Goal: Information Seeking & Learning: Learn about a topic

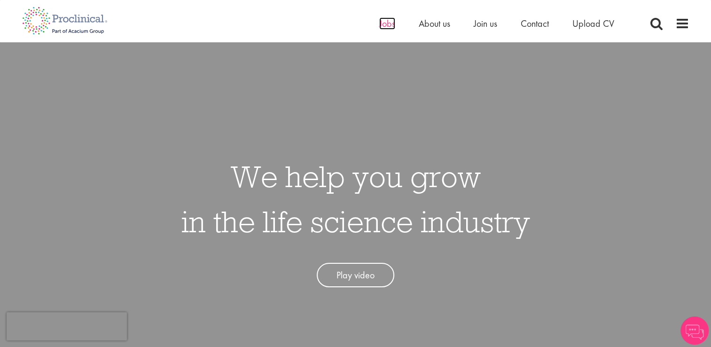
click at [387, 21] on span "Jobs" at bounding box center [387, 23] width 16 height 12
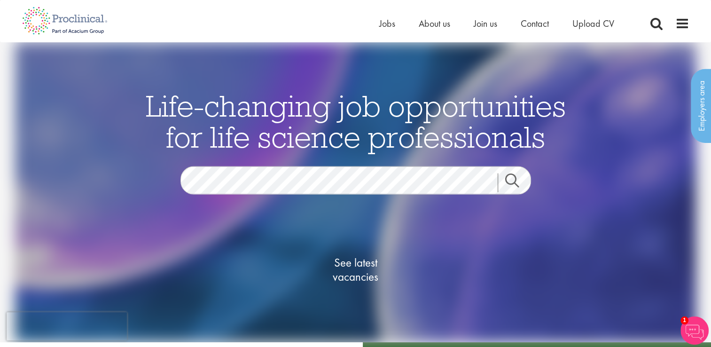
click at [368, 256] on span "See latest vacancies" at bounding box center [356, 269] width 94 height 28
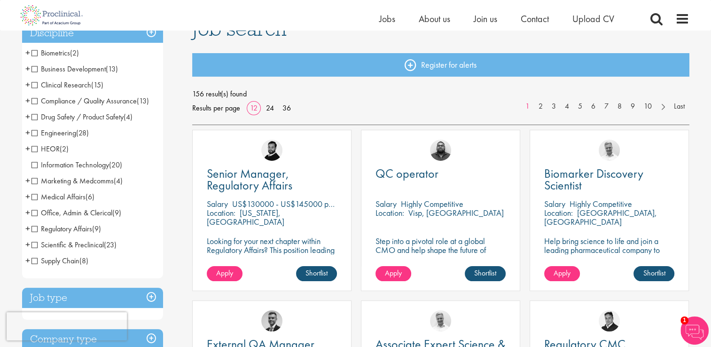
scroll to position [77, 0]
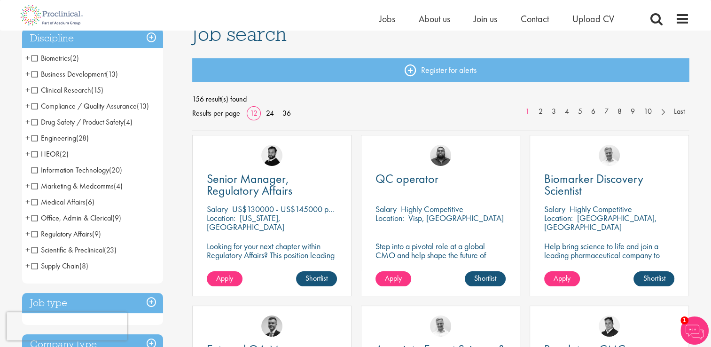
click at [34, 92] on span "Clinical Research" at bounding box center [62, 90] width 60 height 10
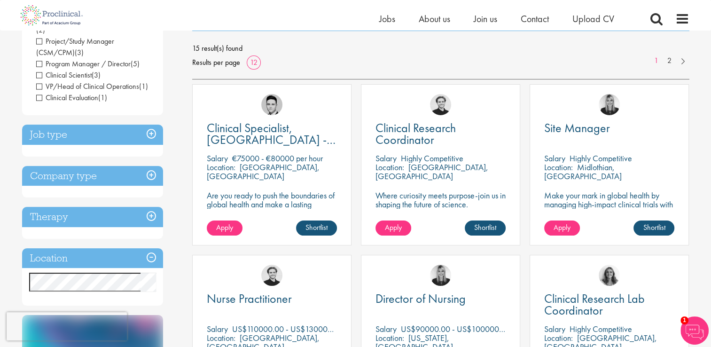
scroll to position [126, 0]
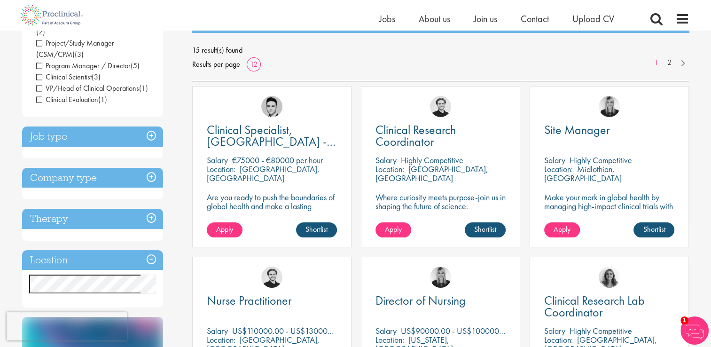
click at [153, 126] on h3 "Job type" at bounding box center [92, 136] width 141 height 20
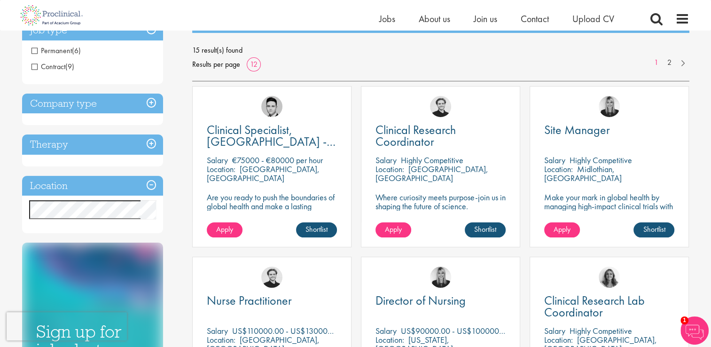
click at [152, 31] on h3 "Job type" at bounding box center [92, 30] width 141 height 20
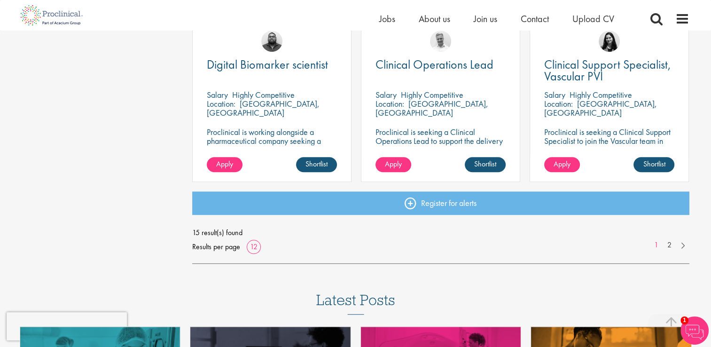
scroll to position [758, 0]
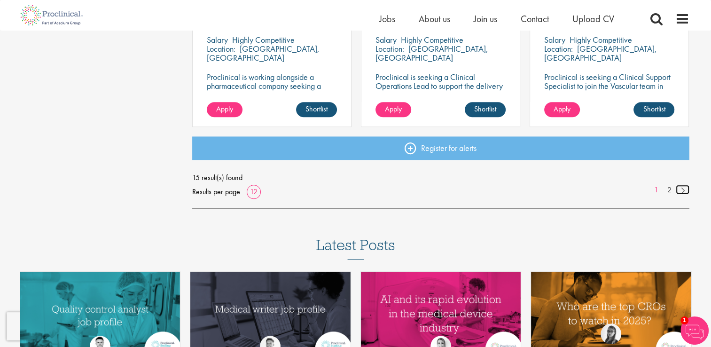
click at [683, 189] on link at bounding box center [683, 189] width 14 height 9
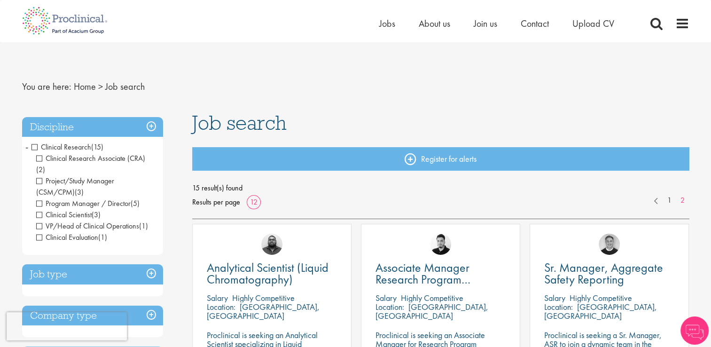
click at [150, 123] on h3 "Discipline" at bounding box center [92, 127] width 141 height 20
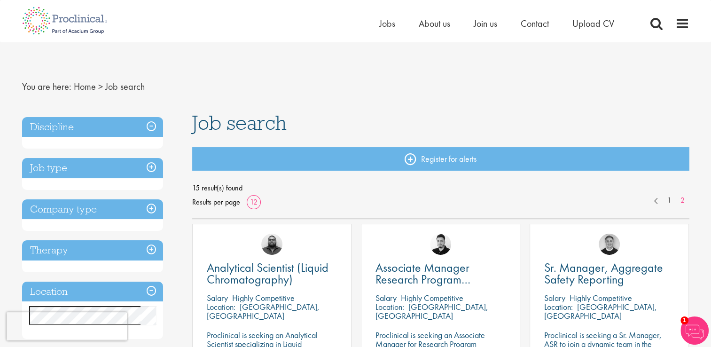
click at [150, 123] on h3 "Discipline" at bounding box center [92, 127] width 141 height 20
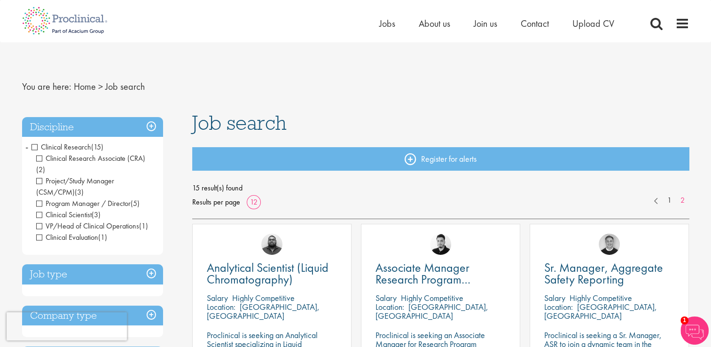
click at [34, 147] on span "Clinical Research" at bounding box center [62, 147] width 60 height 10
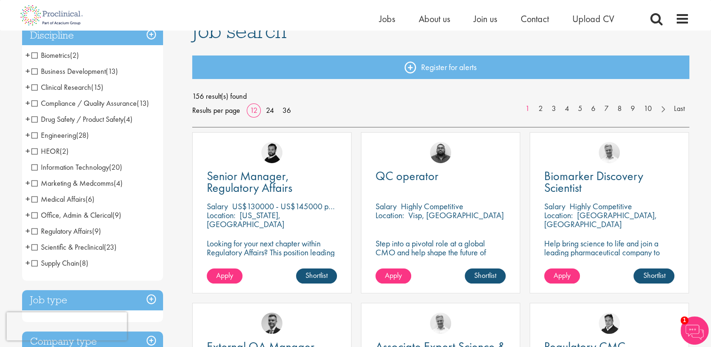
scroll to position [88, 0]
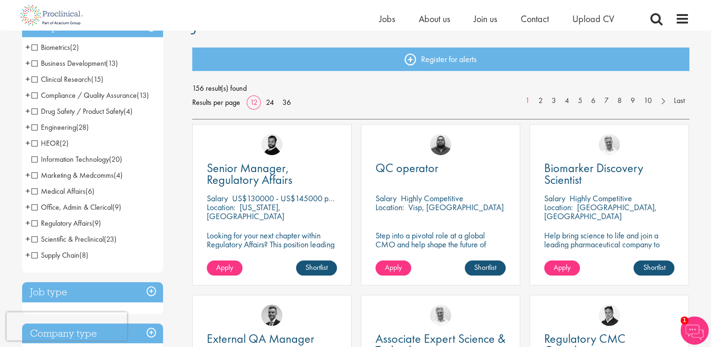
click at [34, 223] on span "Regulatory Affairs" at bounding box center [62, 223] width 61 height 10
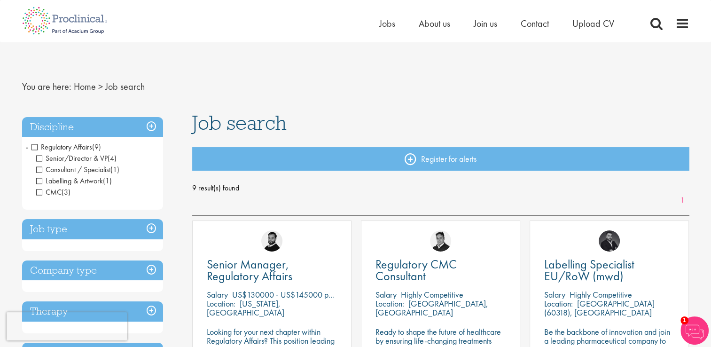
click at [37, 144] on span "Regulatory Affairs" at bounding box center [62, 147] width 61 height 10
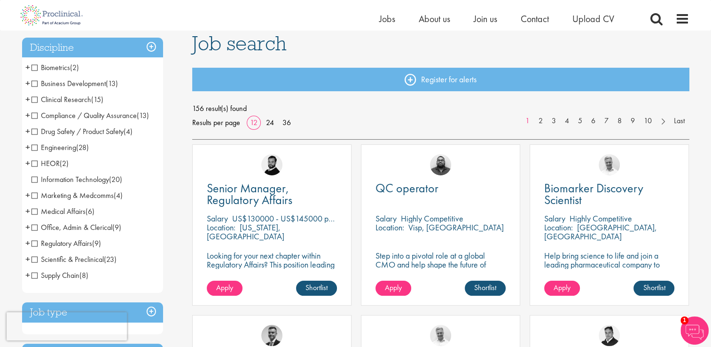
scroll to position [71, 0]
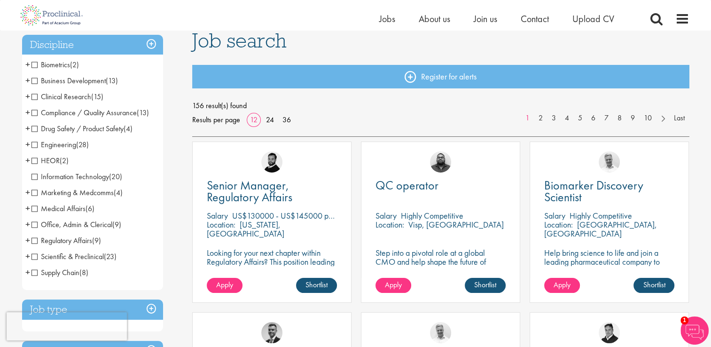
click at [32, 256] on span "Scientific & Preclinical" at bounding box center [68, 257] width 72 height 10
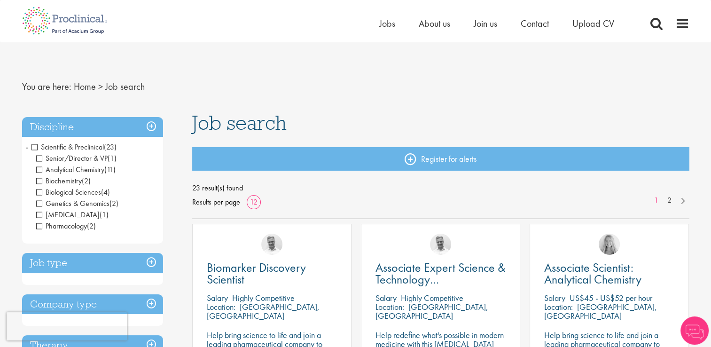
click at [35, 146] on span "Scientific & Preclinical" at bounding box center [68, 147] width 72 height 10
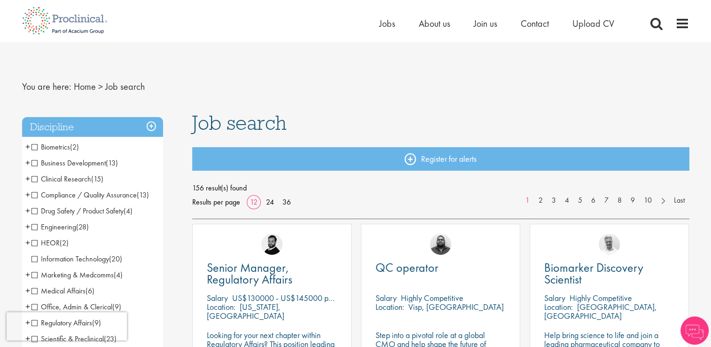
click at [36, 150] on span "Biometrics" at bounding box center [51, 147] width 39 height 10
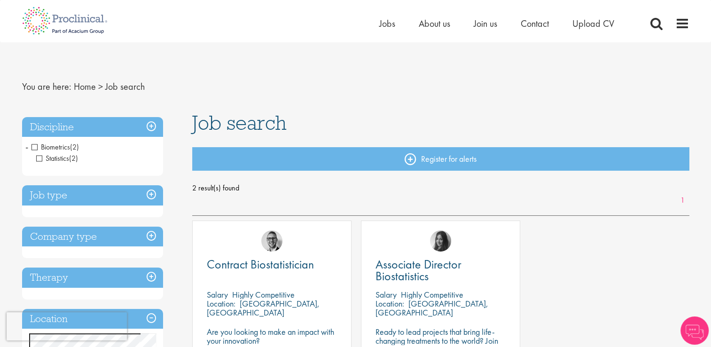
click at [35, 148] on span "Biometrics" at bounding box center [51, 147] width 39 height 10
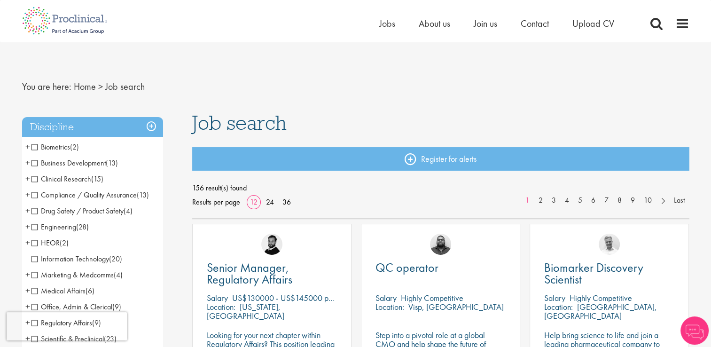
click at [34, 165] on span "Business Development" at bounding box center [69, 163] width 74 height 10
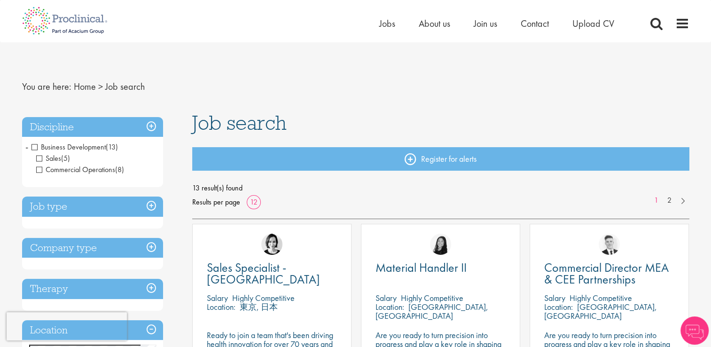
click at [35, 148] on span "Business Development" at bounding box center [69, 147] width 74 height 10
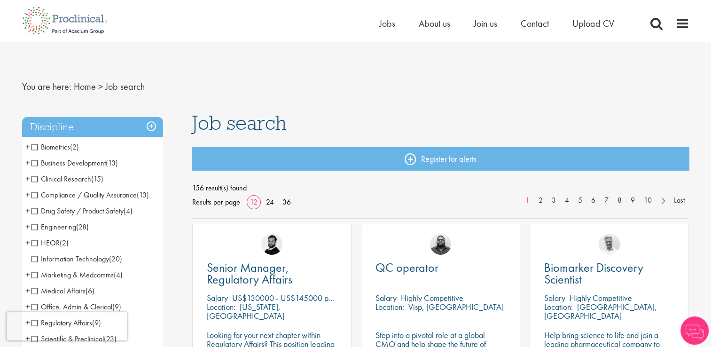
click at [35, 195] on span "Compliance / Quality Assurance" at bounding box center [84, 195] width 105 height 10
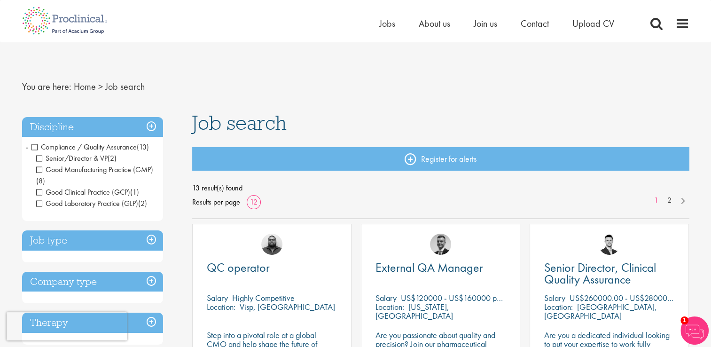
click at [36, 144] on span "Compliance / Quality Assurance" at bounding box center [84, 147] width 105 height 10
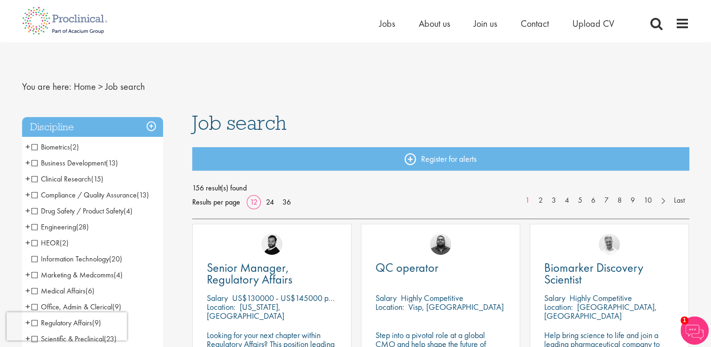
click at [34, 291] on span "Medical Affairs" at bounding box center [59, 291] width 54 height 10
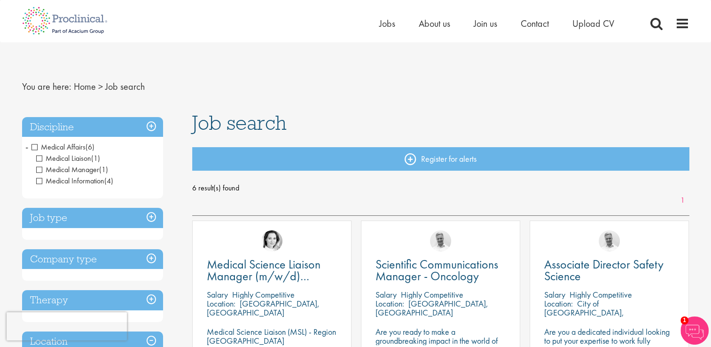
click at [35, 144] on span "Medical Affairs" at bounding box center [59, 147] width 54 height 10
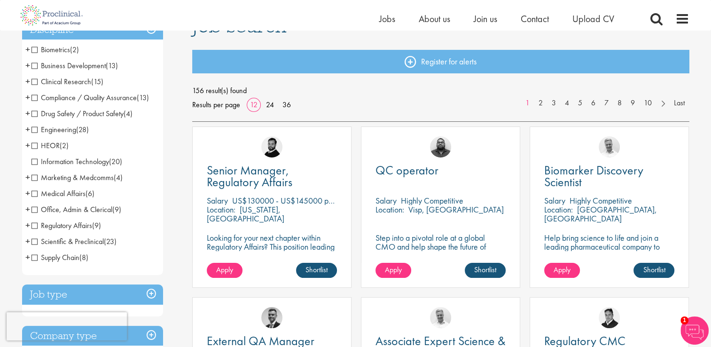
scroll to position [92, 0]
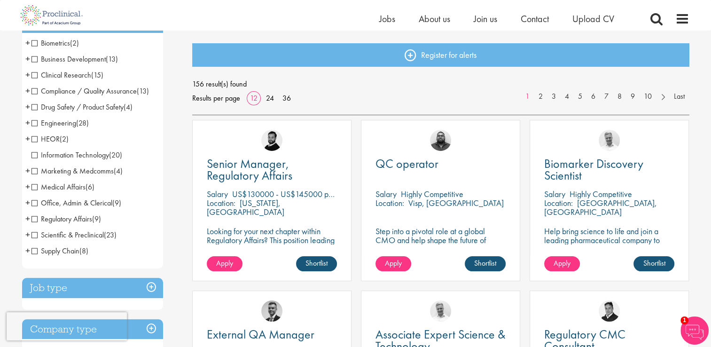
click at [38, 253] on span "Supply Chain" at bounding box center [56, 251] width 48 height 10
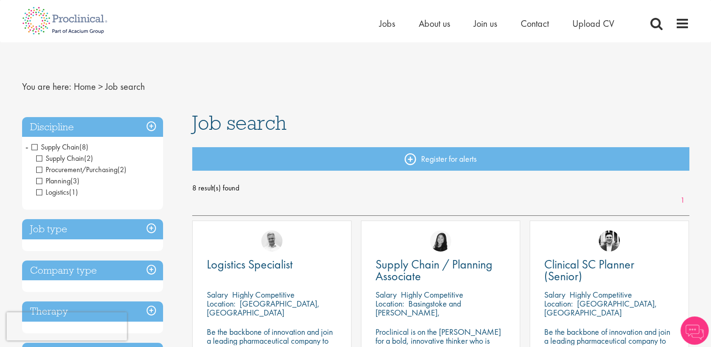
click at [38, 146] on span "Supply Chain" at bounding box center [56, 147] width 48 height 10
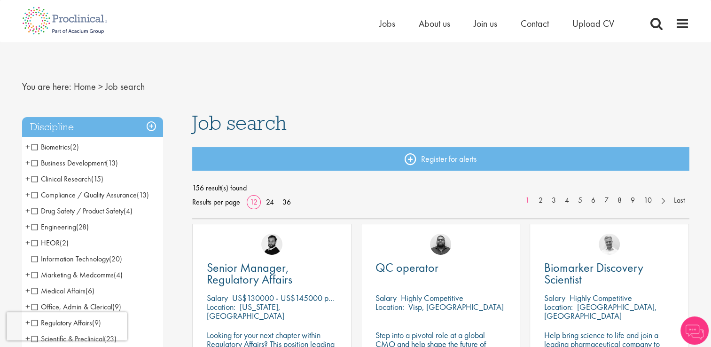
click at [32, 180] on span "Clinical Research" at bounding box center [62, 179] width 60 height 10
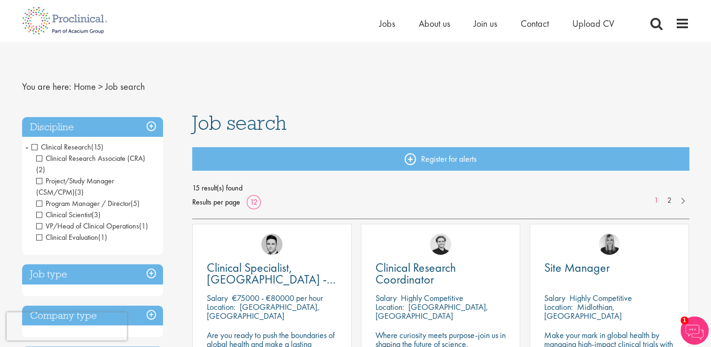
click at [36, 145] on span "Clinical Research" at bounding box center [62, 147] width 60 height 10
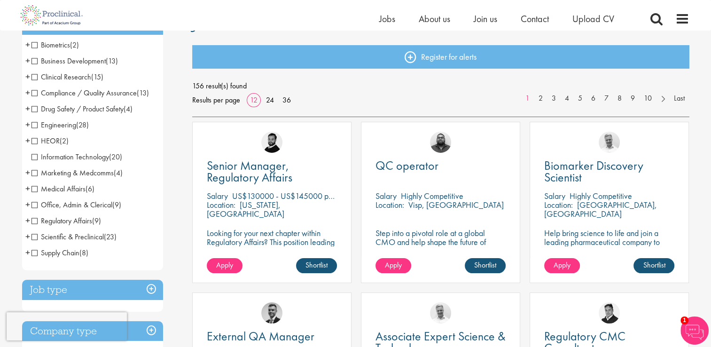
scroll to position [94, 0]
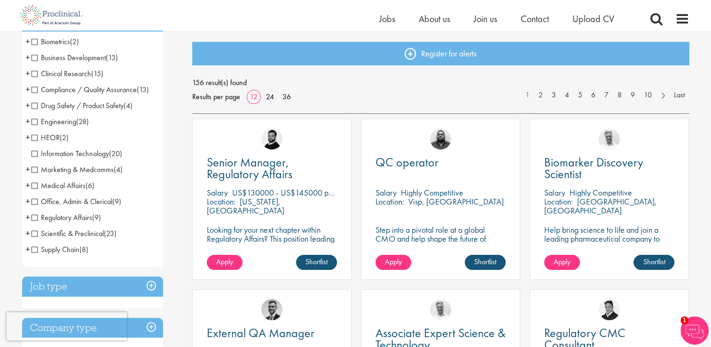
click at [33, 214] on span "Regulatory Affairs" at bounding box center [62, 218] width 61 height 10
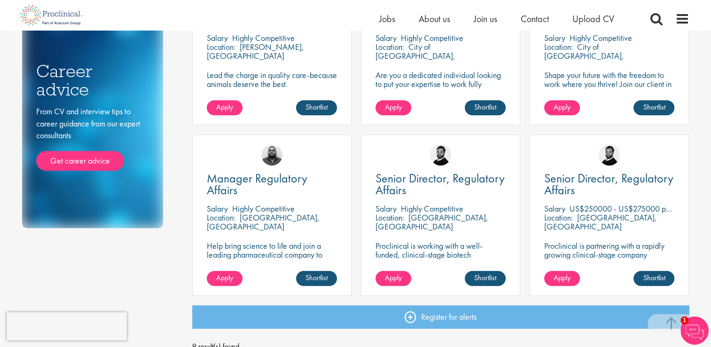
scroll to position [430, 0]
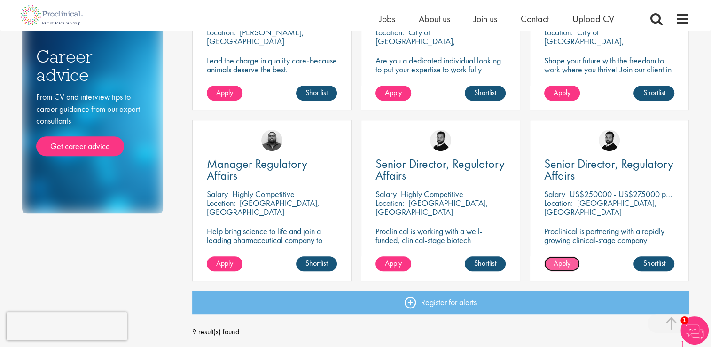
click at [557, 260] on span "Apply" at bounding box center [562, 263] width 17 height 10
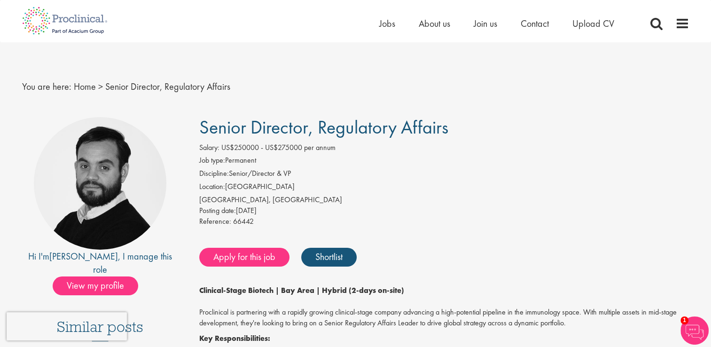
scroll to position [1, 0]
